Goal: Check status: Check status

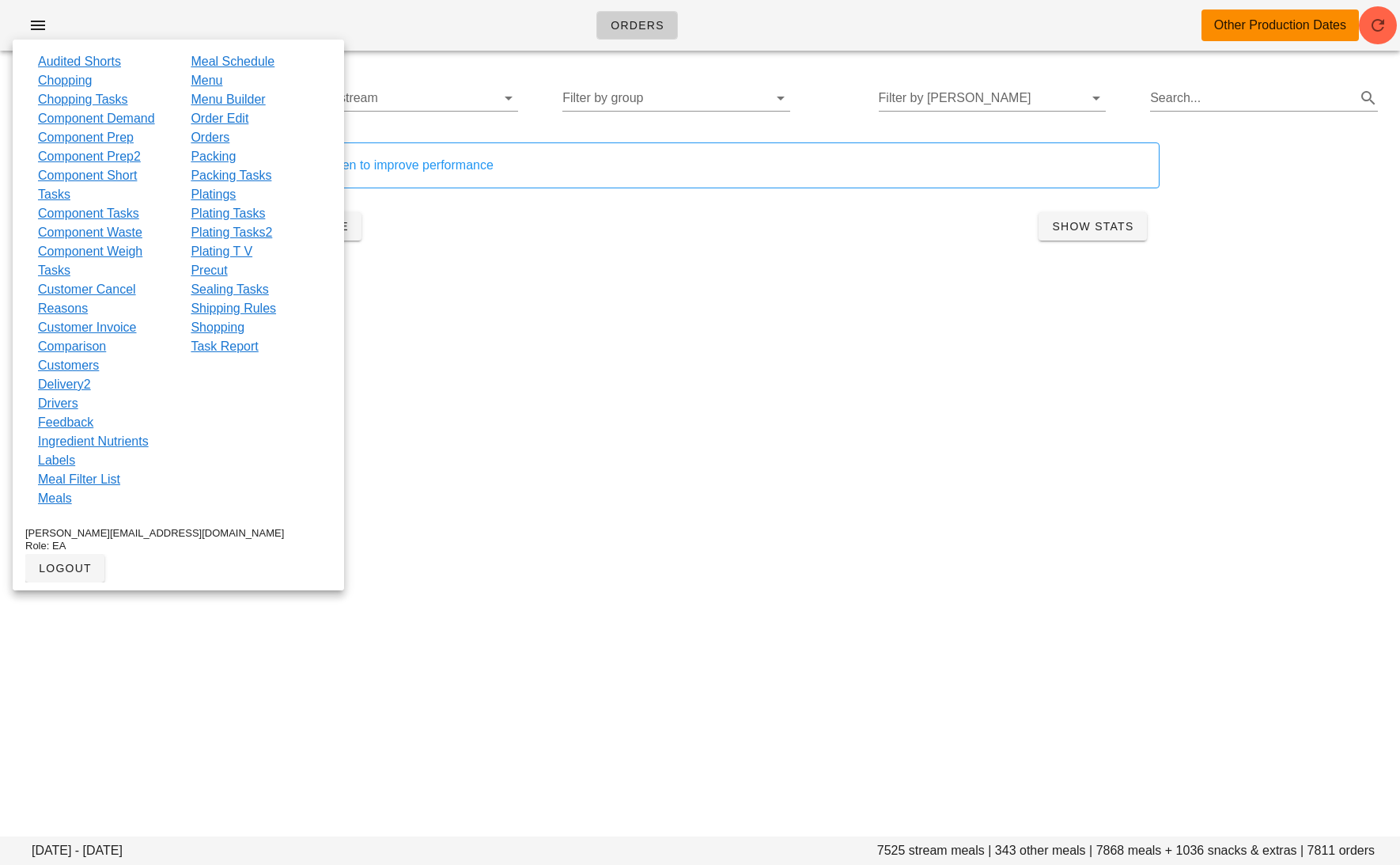
click at [501, 34] on div "Orders Other Production Dates" at bounding box center [700, 25] width 1400 height 50
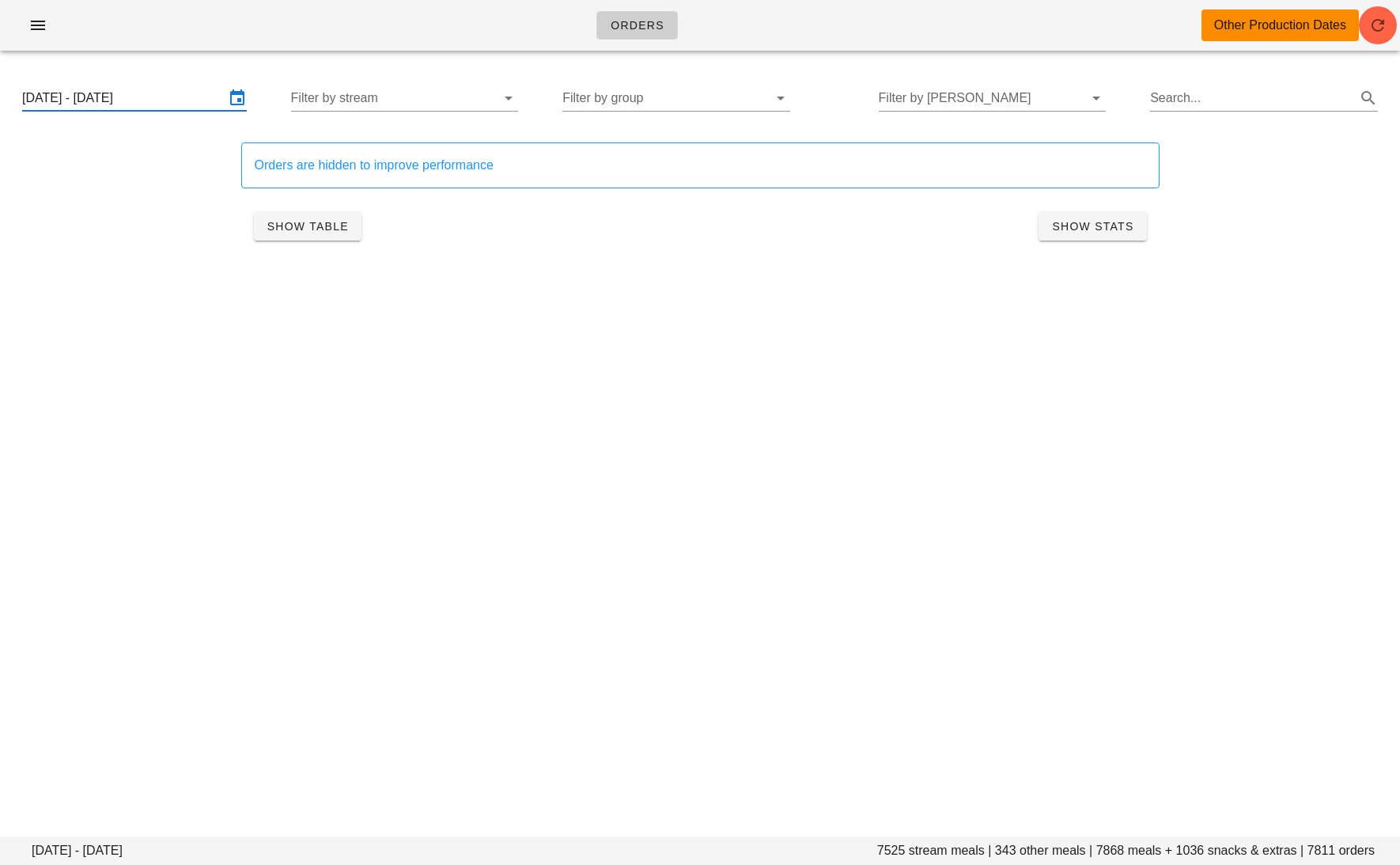
click at [182, 99] on input "[DATE] - [DATE]" at bounding box center [123, 98] width 202 height 26
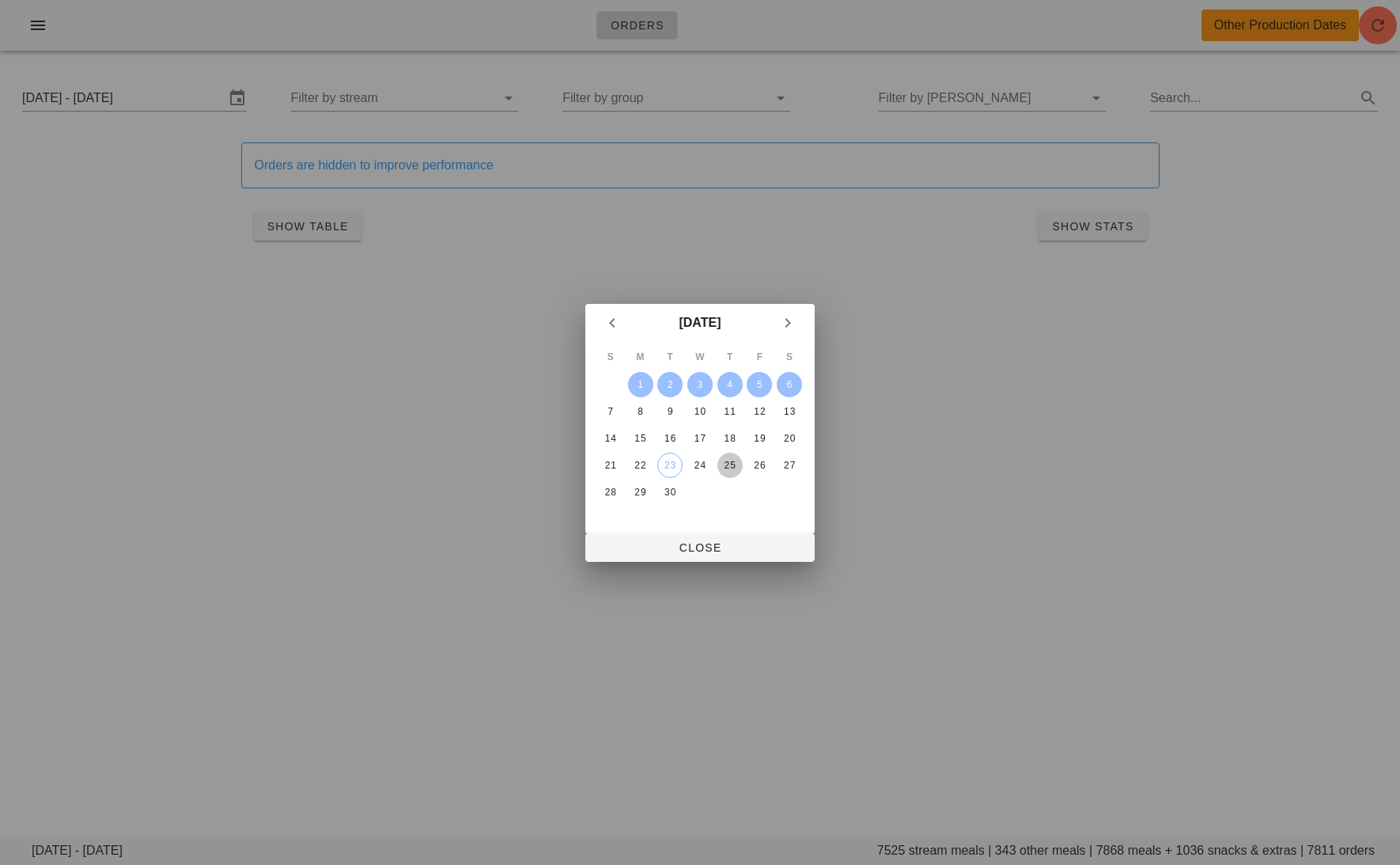
click at [730, 461] on div "25" at bounding box center [730, 465] width 26 height 11
click at [794, 461] on div "27" at bounding box center [790, 465] width 26 height 11
click at [733, 569] on div at bounding box center [700, 432] width 1400 height 865
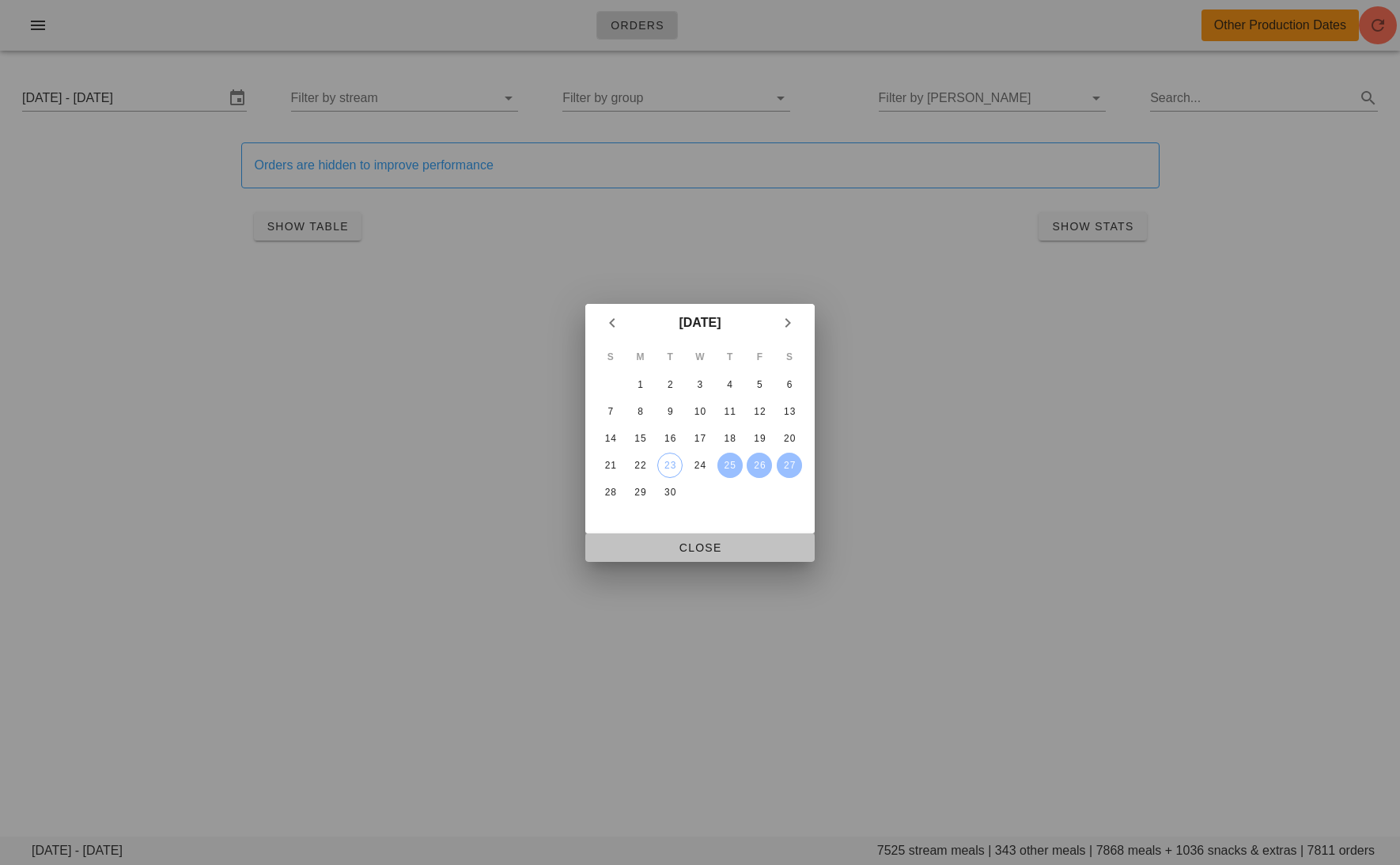
click at [728, 546] on span "Close" at bounding box center [700, 547] width 204 height 12
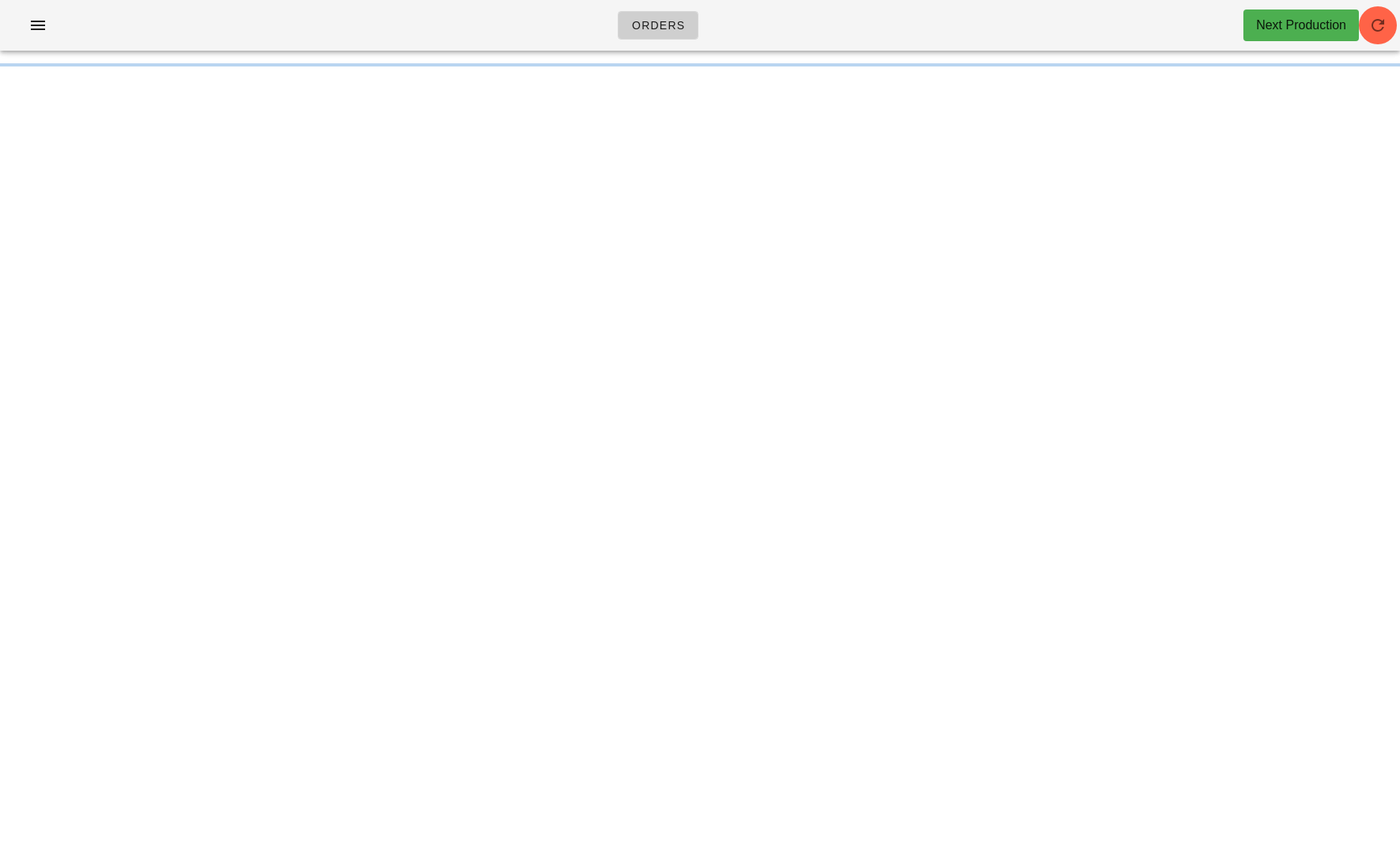
click at [665, 106] on div "Orders Next Production Something unexpected happened. Please refresh the page a…" at bounding box center [700, 432] width 1400 height 865
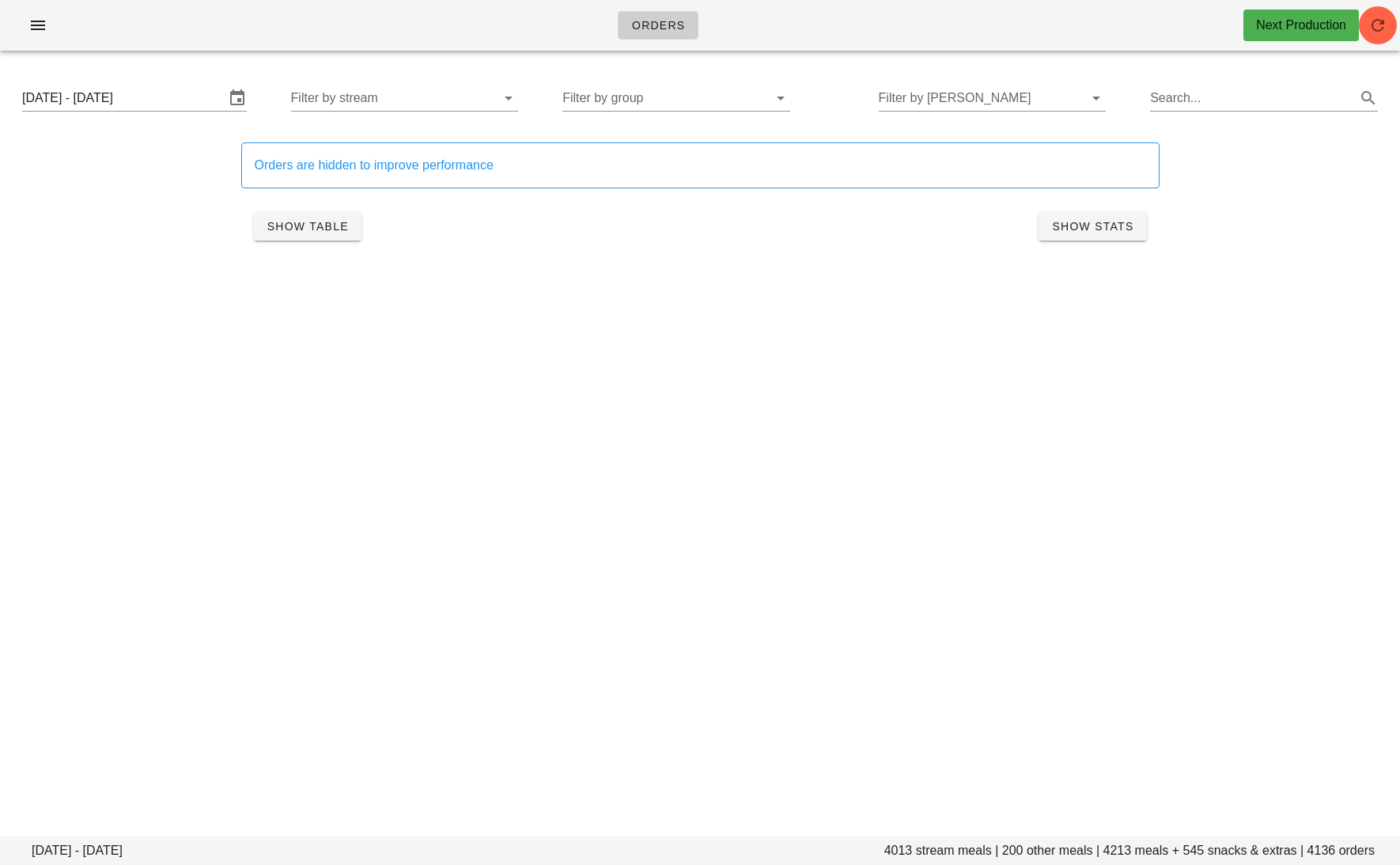
click at [695, 81] on div "[DATE] - [DATE] Filter by stream Filter by group Filter by [PERSON_NAME] Search…" at bounding box center [700, 97] width 1381 height 50
click at [695, 82] on div "[DATE] - [DATE] Filter by stream Filter by group Filter by [PERSON_NAME] Search…" at bounding box center [700, 97] width 1381 height 50
click at [680, 95] on input "Filter by group" at bounding box center [663, 98] width 202 height 26
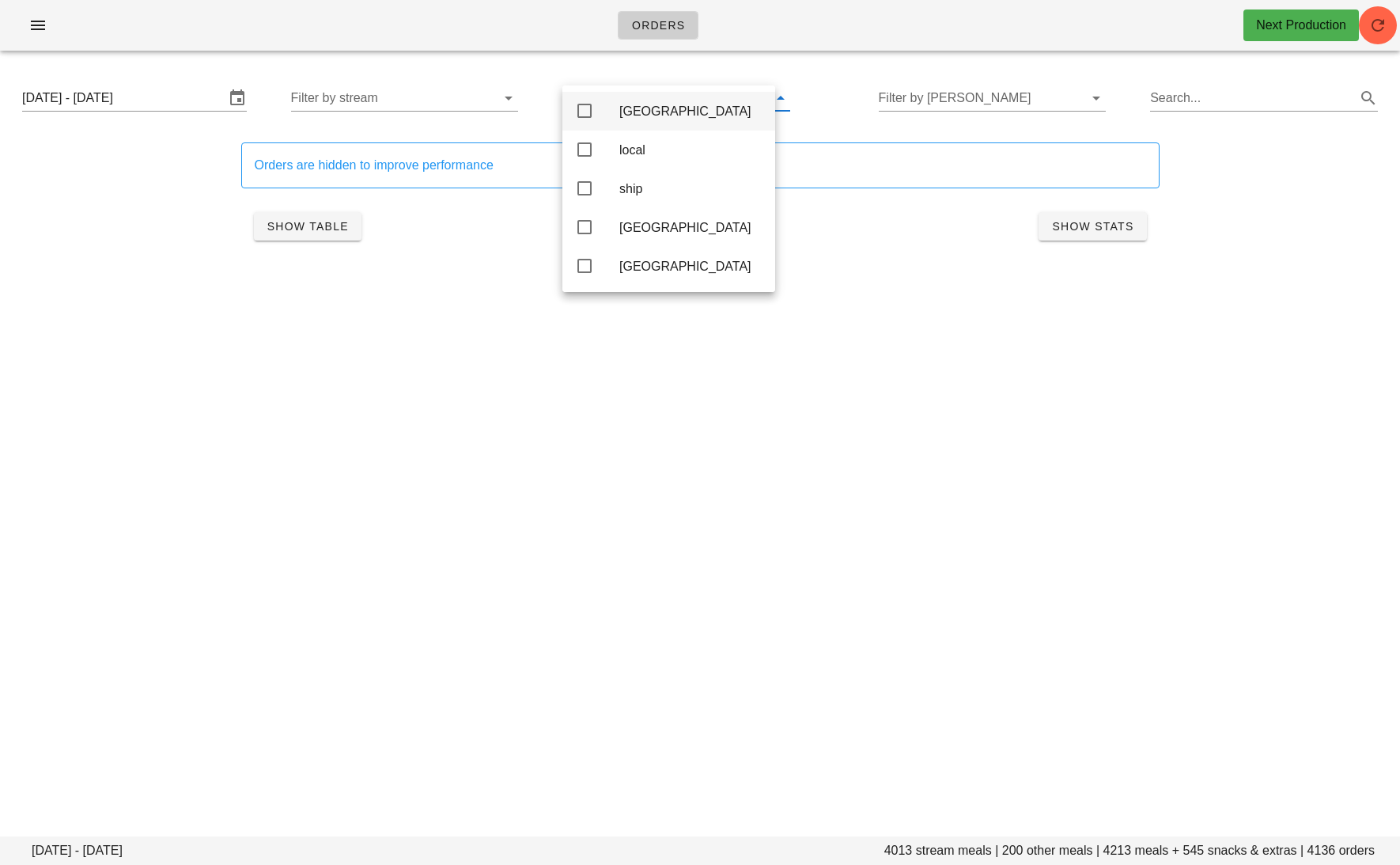
click at [658, 116] on div "[GEOGRAPHIC_DATA]" at bounding box center [691, 111] width 144 height 15
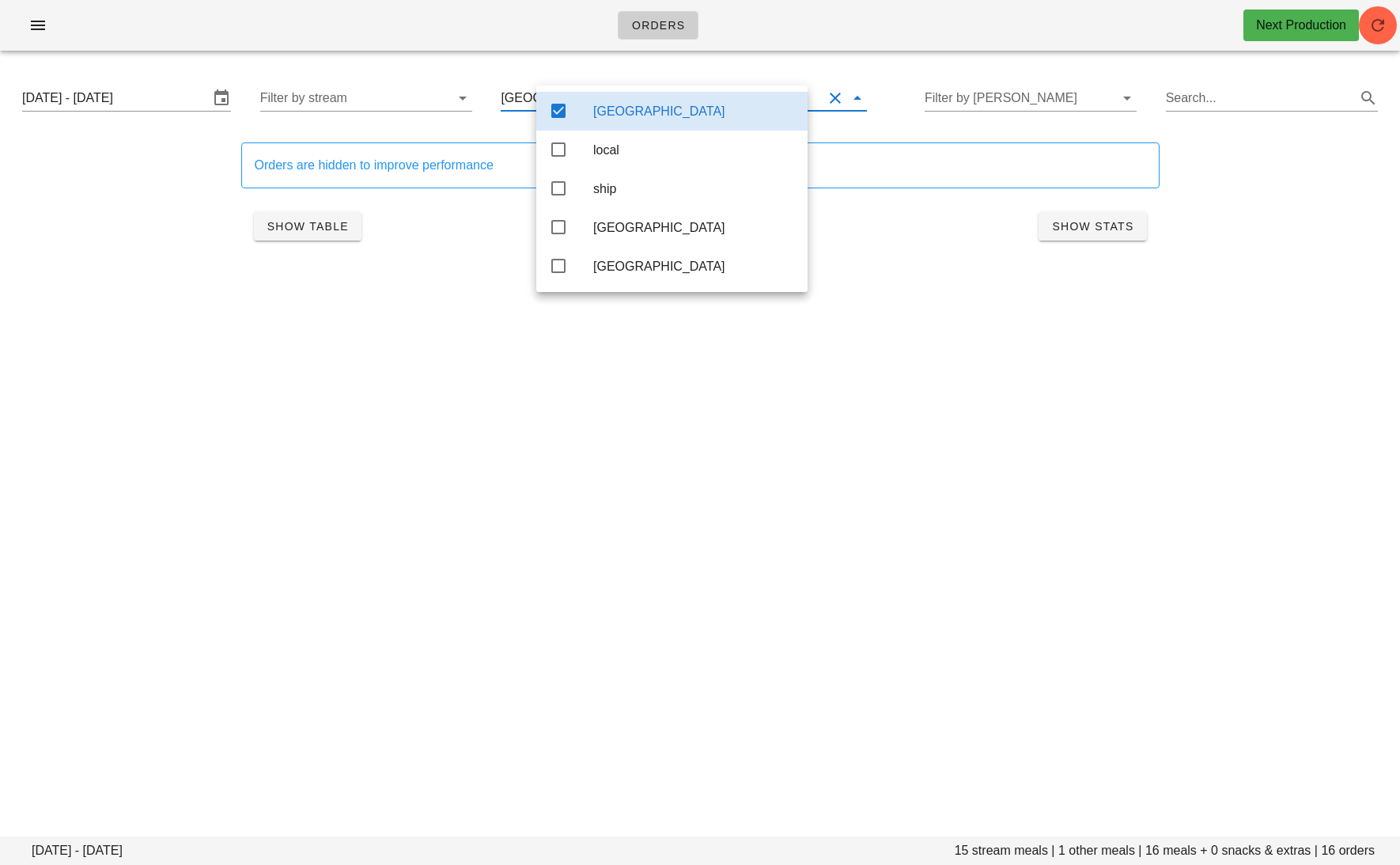
click at [466, 433] on div "Orders Next Production [DATE] - [DATE] stream meals | 1 other meals | 16 meals …" at bounding box center [700, 432] width 1400 height 865
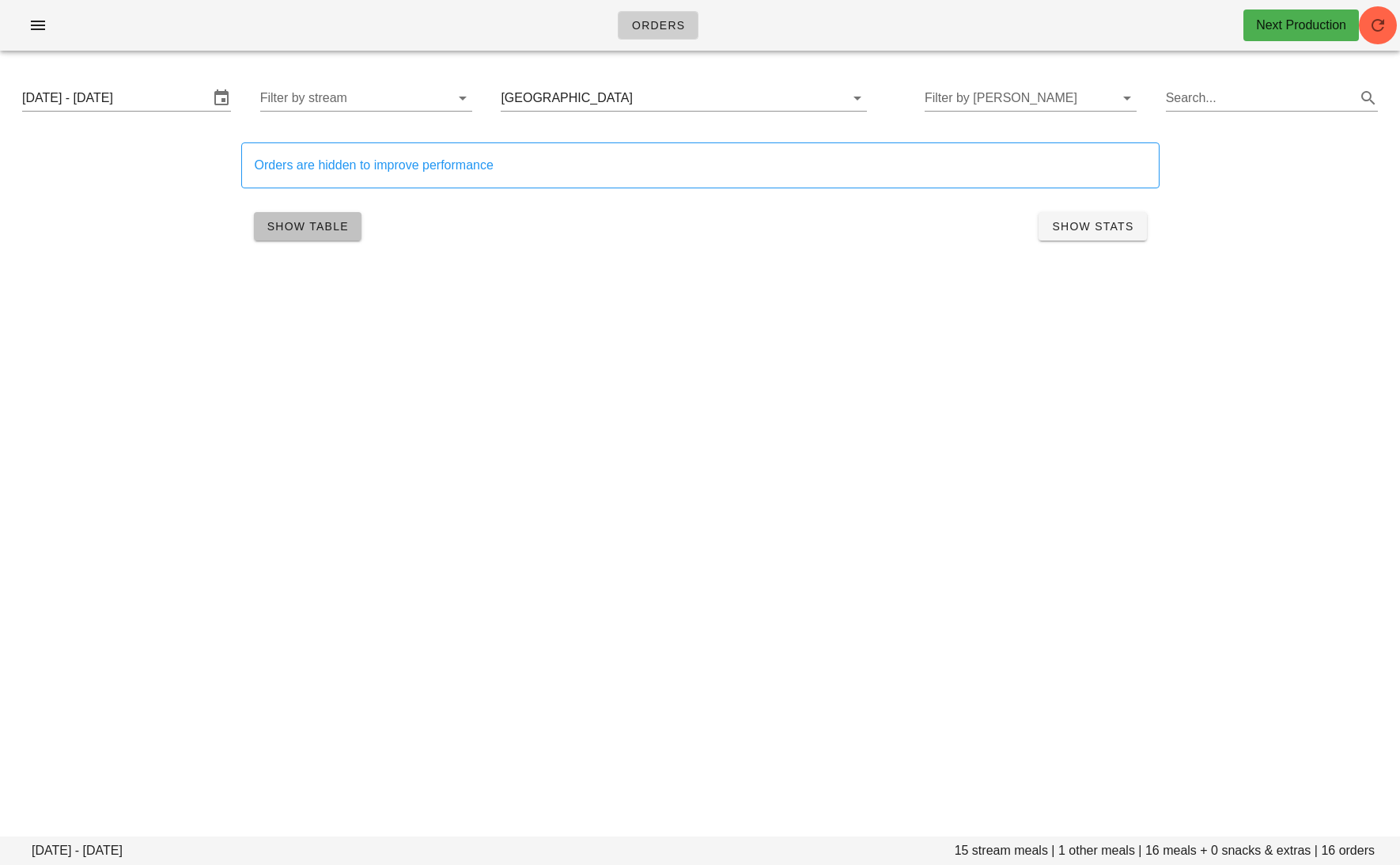
click at [313, 223] on span "Show Table" at bounding box center [308, 226] width 82 height 12
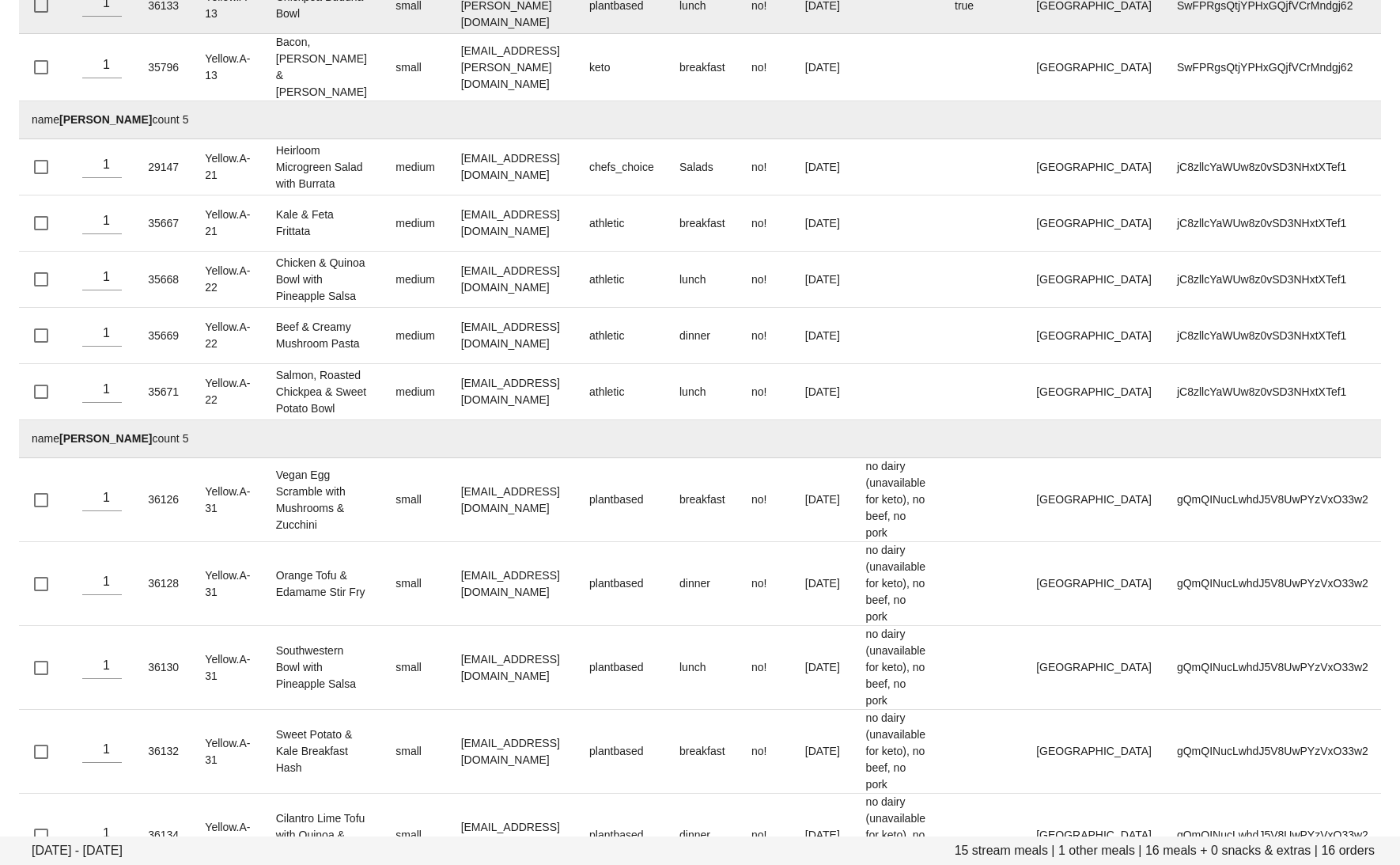
scroll to position [512, 0]
